Goal: Find specific page/section: Find specific page/section

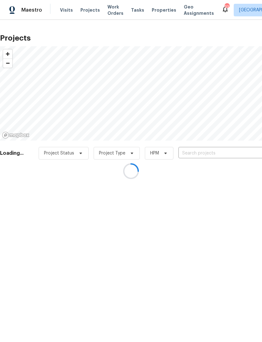
click at [207, 152] on div at bounding box center [131, 171] width 262 height 342
click at [218, 152] on div at bounding box center [131, 171] width 262 height 342
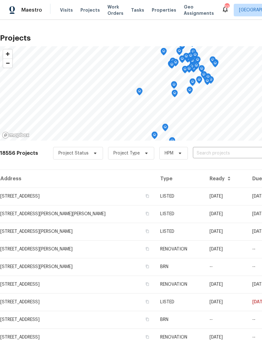
click at [214, 152] on input "text" at bounding box center [229, 154] width 72 height 10
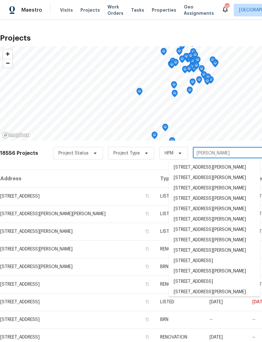
type input "mossb"
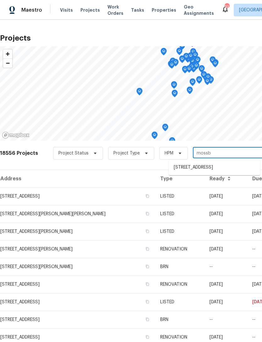
click at [227, 166] on li "[STREET_ADDRESS]" at bounding box center [215, 167] width 92 height 10
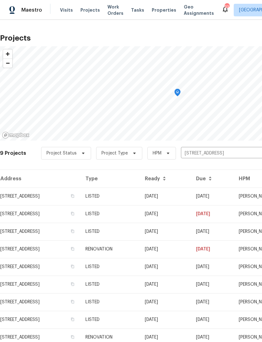
click at [18, 196] on td "[STREET_ADDRESS]" at bounding box center [40, 197] width 81 height 18
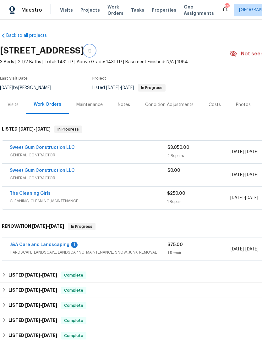
click at [92, 50] on icon "button" at bounding box center [90, 51] width 4 height 4
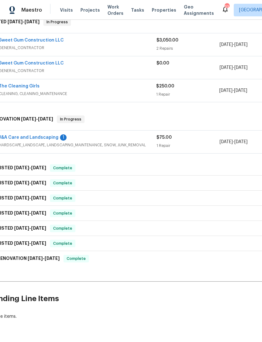
scroll to position [107, 11]
